Goal: Task Accomplishment & Management: Complete application form

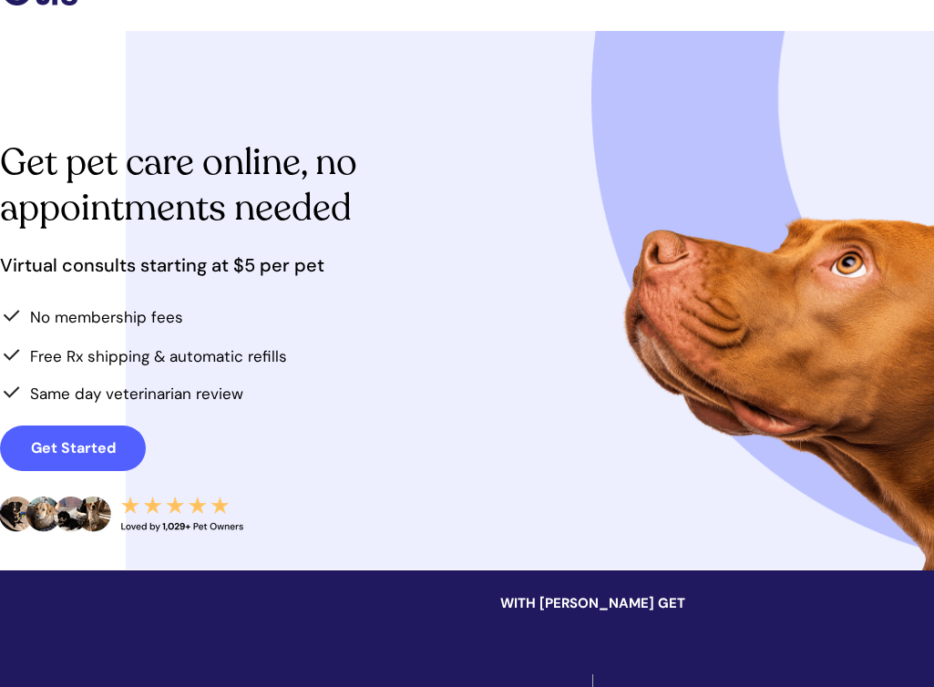
scroll to position [61, 0]
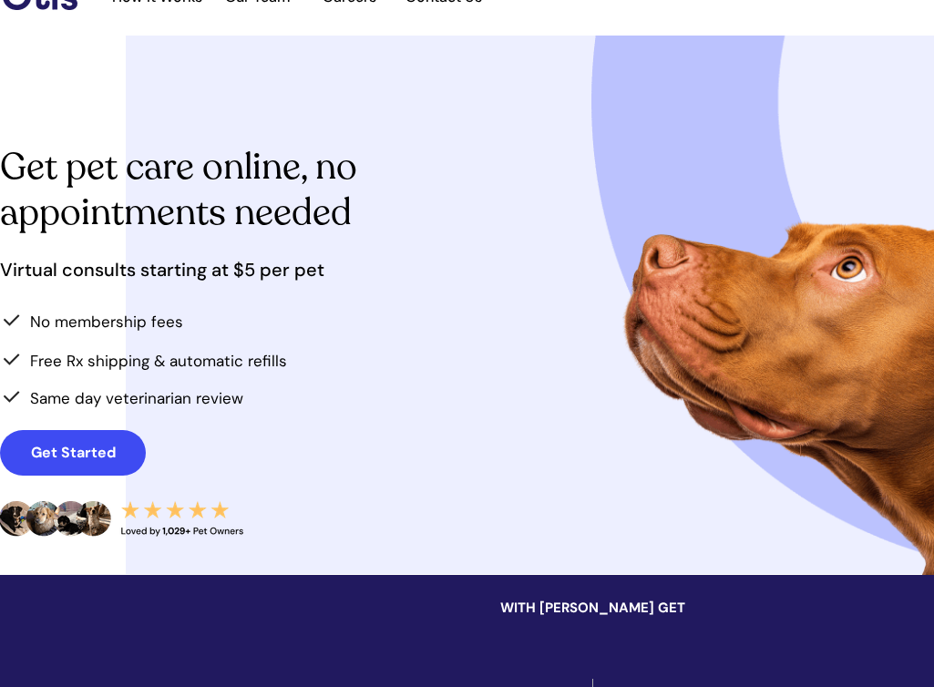
click at [78, 457] on strong "Get Started" at bounding box center [73, 452] width 85 height 19
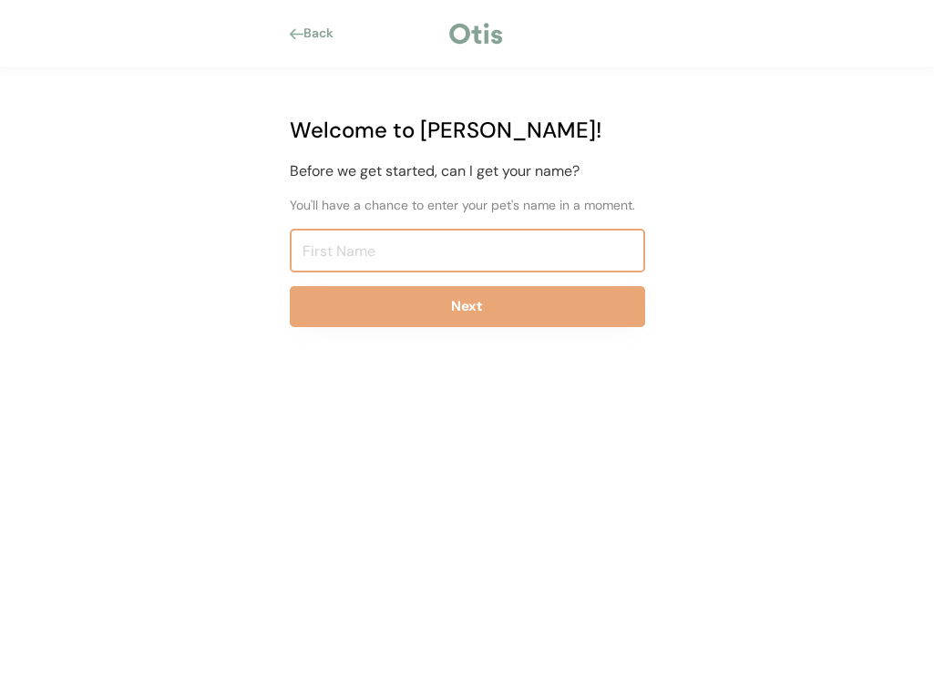
click at [430, 247] on input "input" at bounding box center [467, 251] width 355 height 44
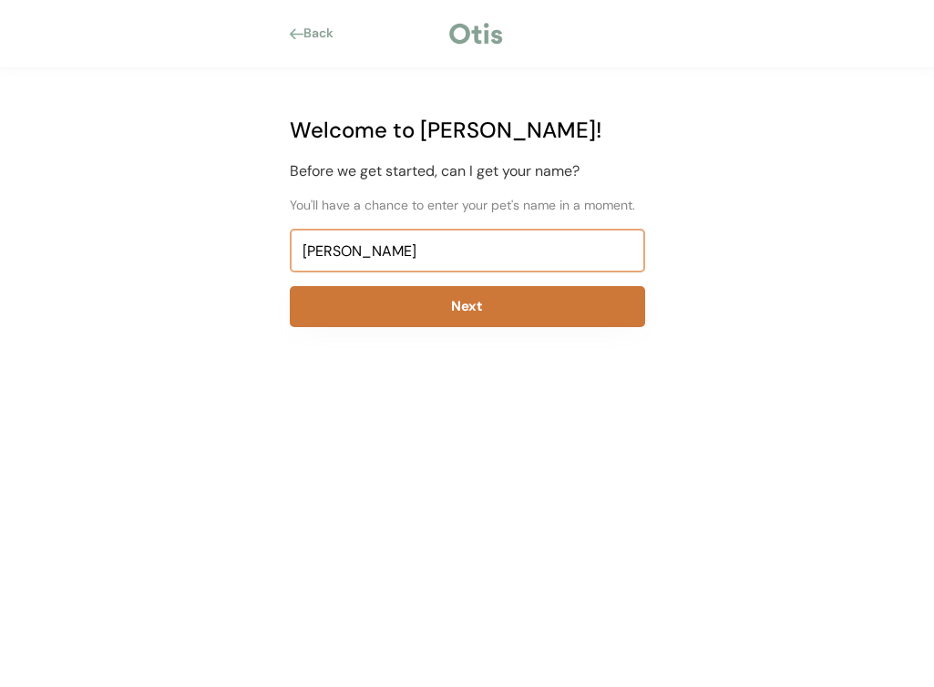
type input "Susan"
click at [466, 314] on button "Next" at bounding box center [467, 306] width 355 height 41
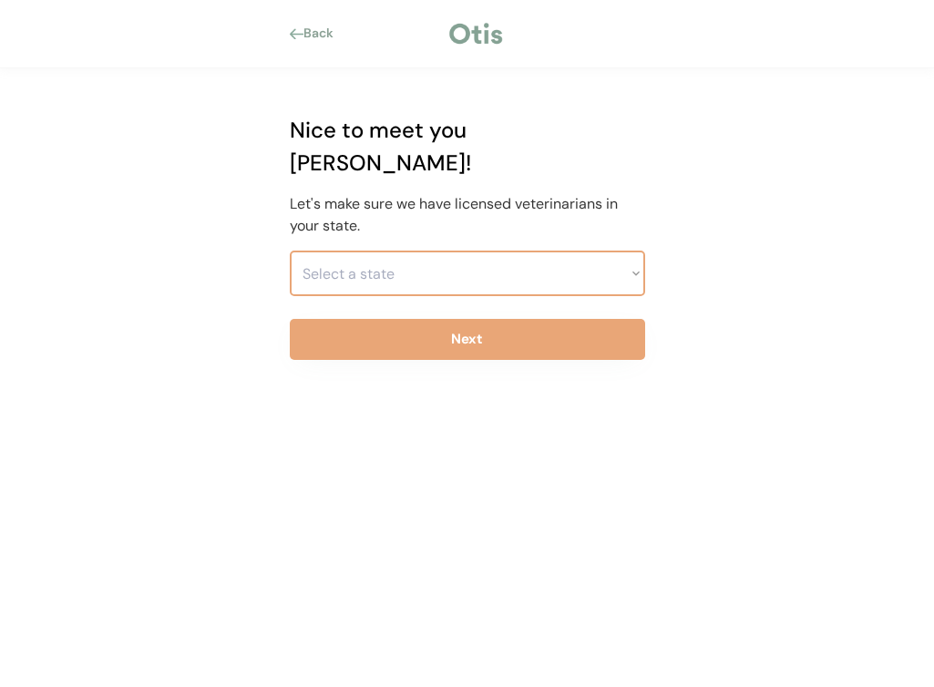
click at [470, 251] on select "Select a state Alabama Alaska American Samoa Arizona Arkansas California Colora…" at bounding box center [467, 274] width 355 height 46
select select ""1348695171700984260__LOOKUP__1704914077155x202416989560905150""
click at [290, 251] on select "Select a state Alabama Alaska American Samoa Arizona Arkansas California Colora…" at bounding box center [467, 274] width 355 height 46
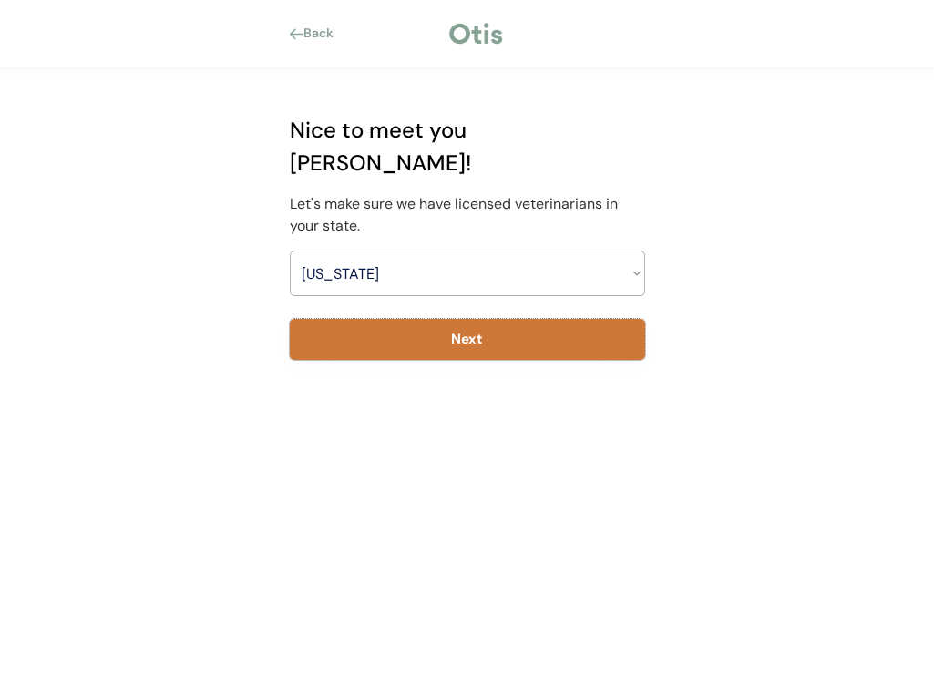
click at [463, 319] on button "Next" at bounding box center [467, 339] width 355 height 41
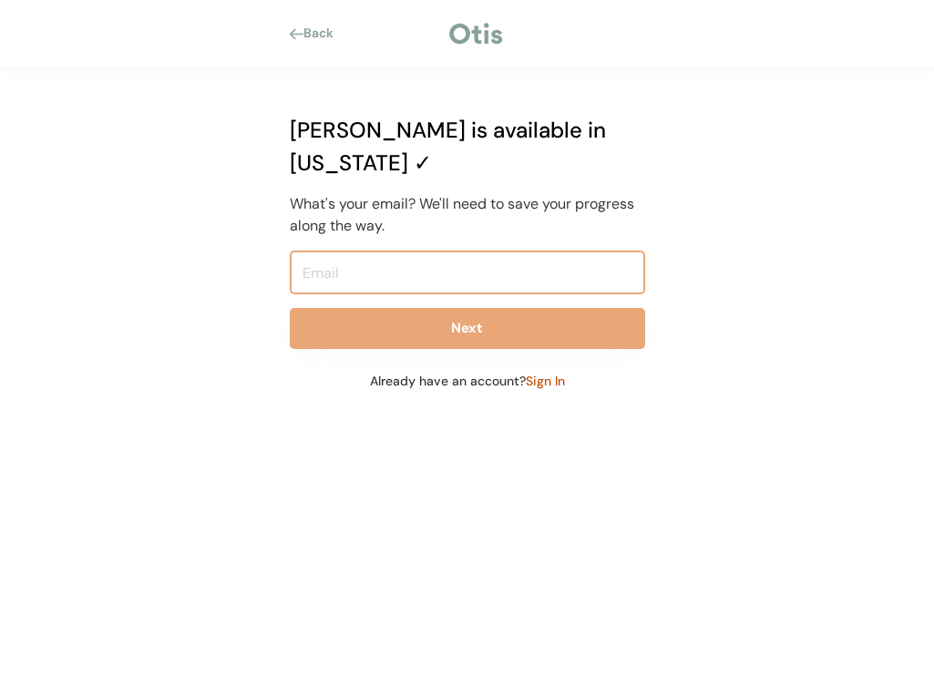
click at [450, 251] on input "email" at bounding box center [467, 273] width 355 height 44
type input "smbrunhoeber@gmail.com"
